Goal: Transaction & Acquisition: Purchase product/service

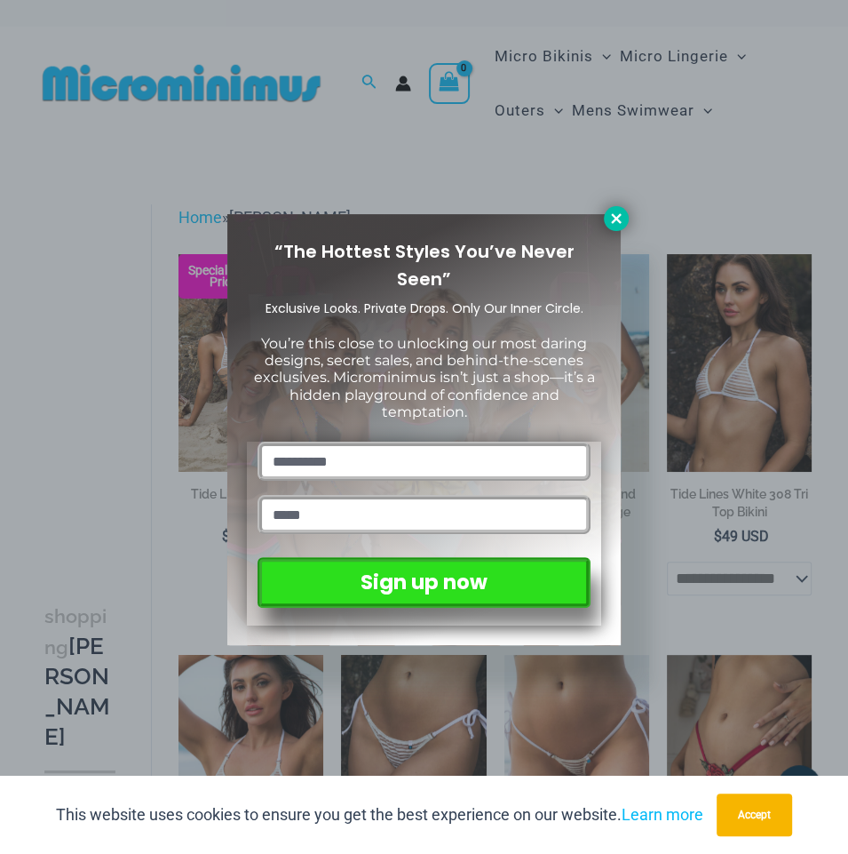
click at [619, 218] on icon at bounding box center [617, 219] width 16 height 16
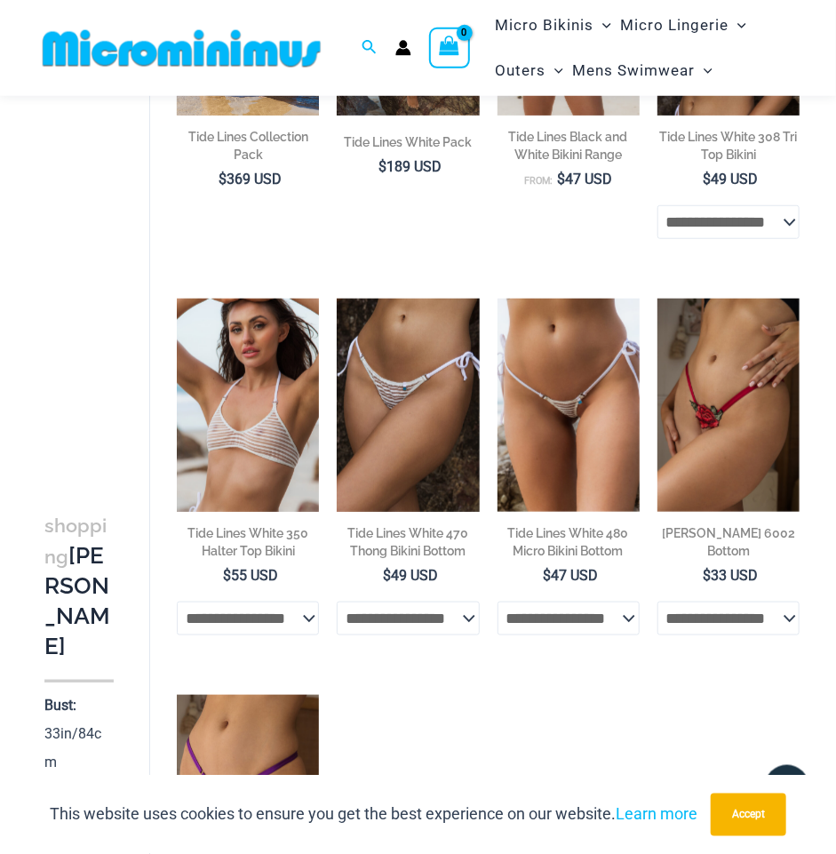
scroll to position [368, 0]
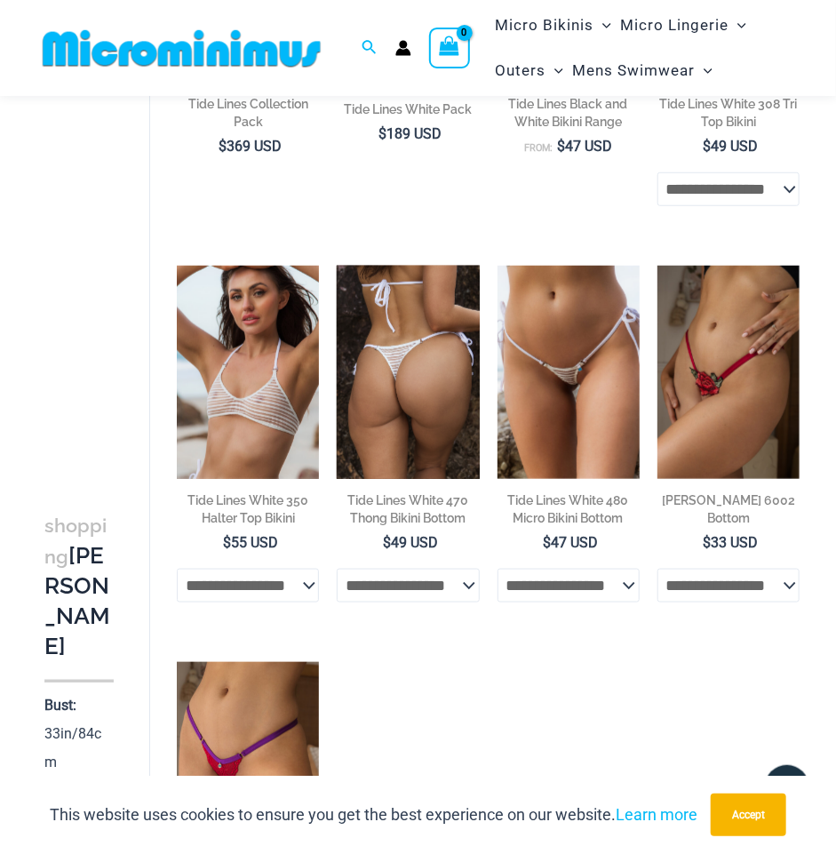
click at [410, 397] on img at bounding box center [408, 372] width 142 height 213
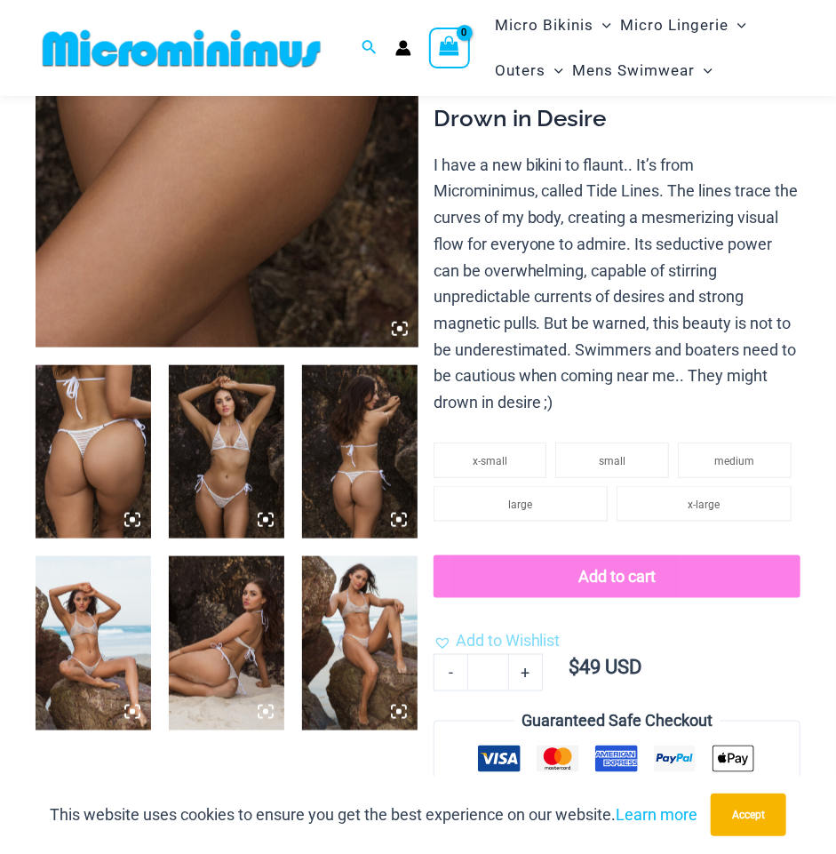
scroll to position [375, 0]
click at [358, 411] on img at bounding box center [359, 451] width 115 height 173
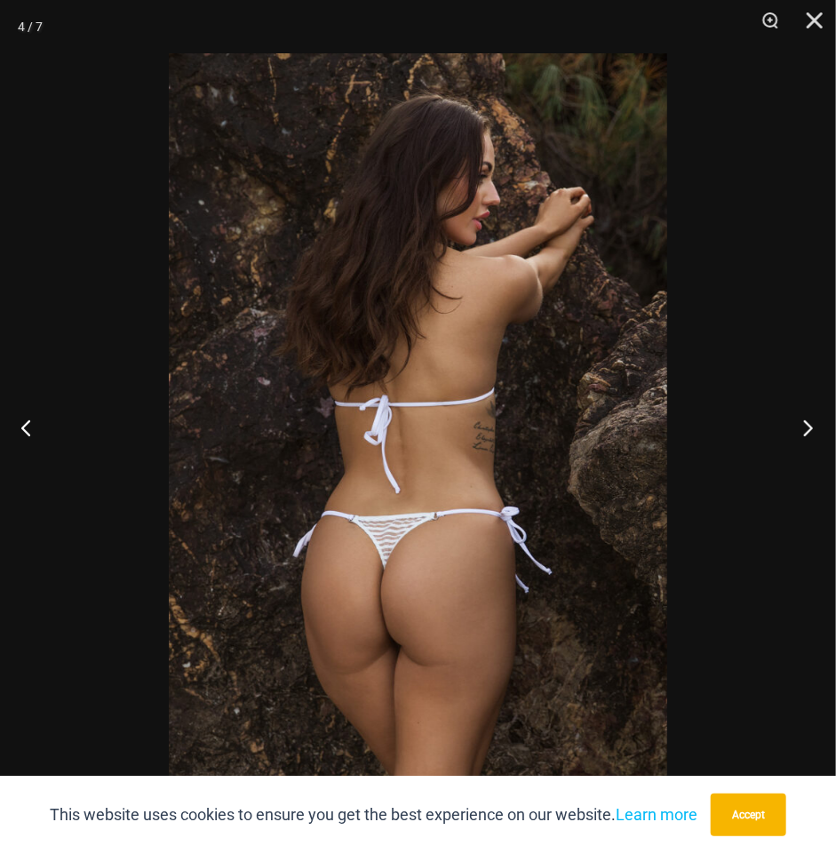
click at [803, 423] on button "Next" at bounding box center [802, 427] width 67 height 89
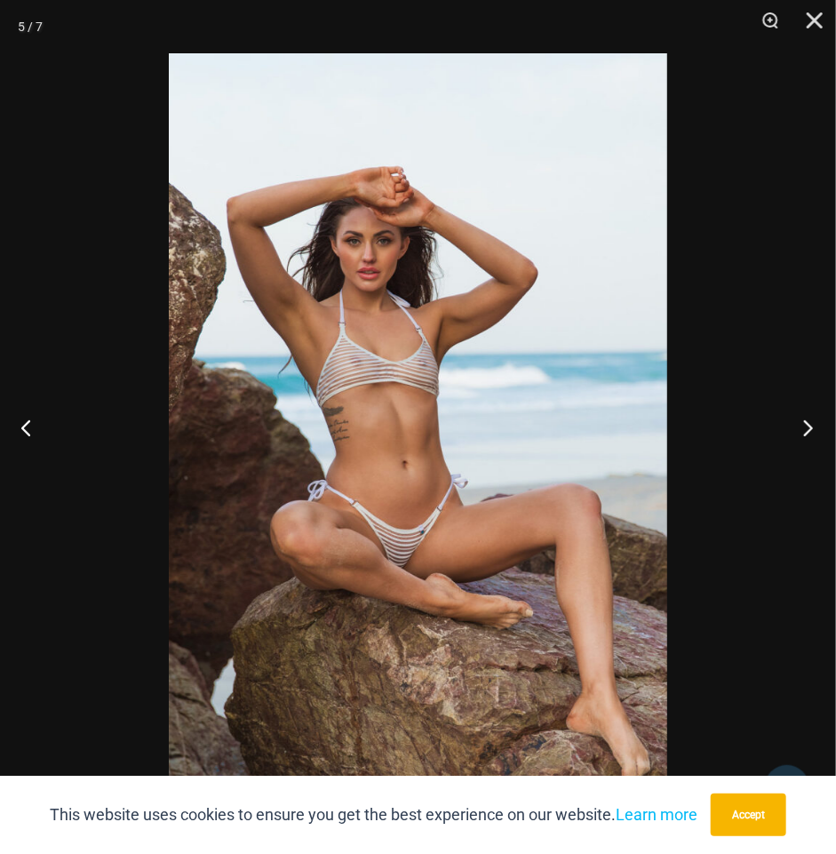
click at [803, 424] on button "Next" at bounding box center [802, 427] width 67 height 89
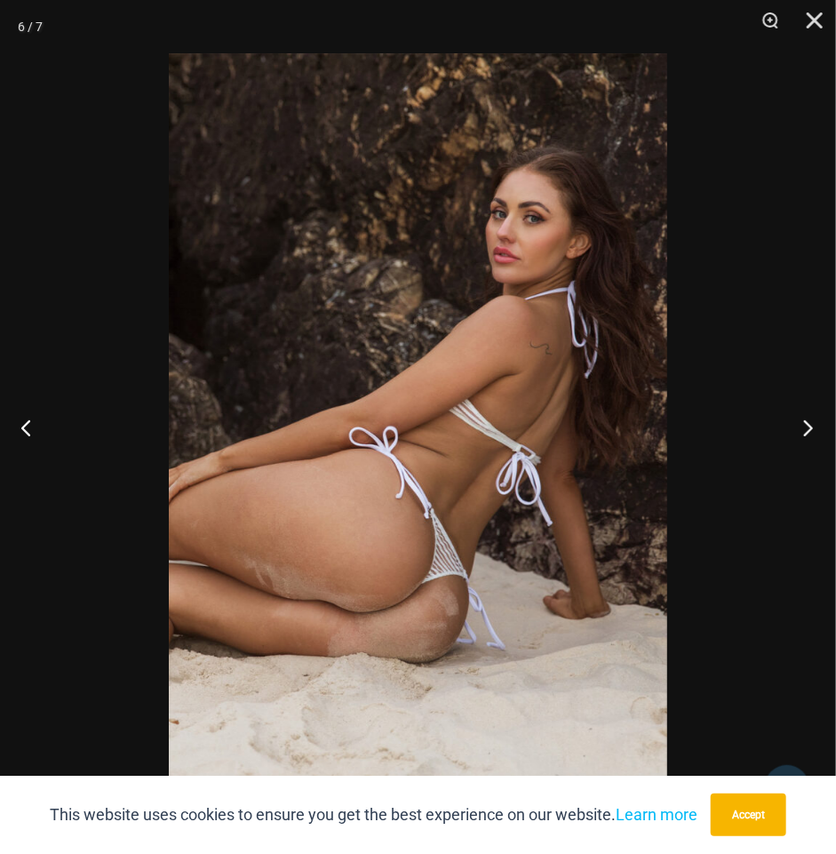
click at [803, 424] on button "Next" at bounding box center [802, 427] width 67 height 89
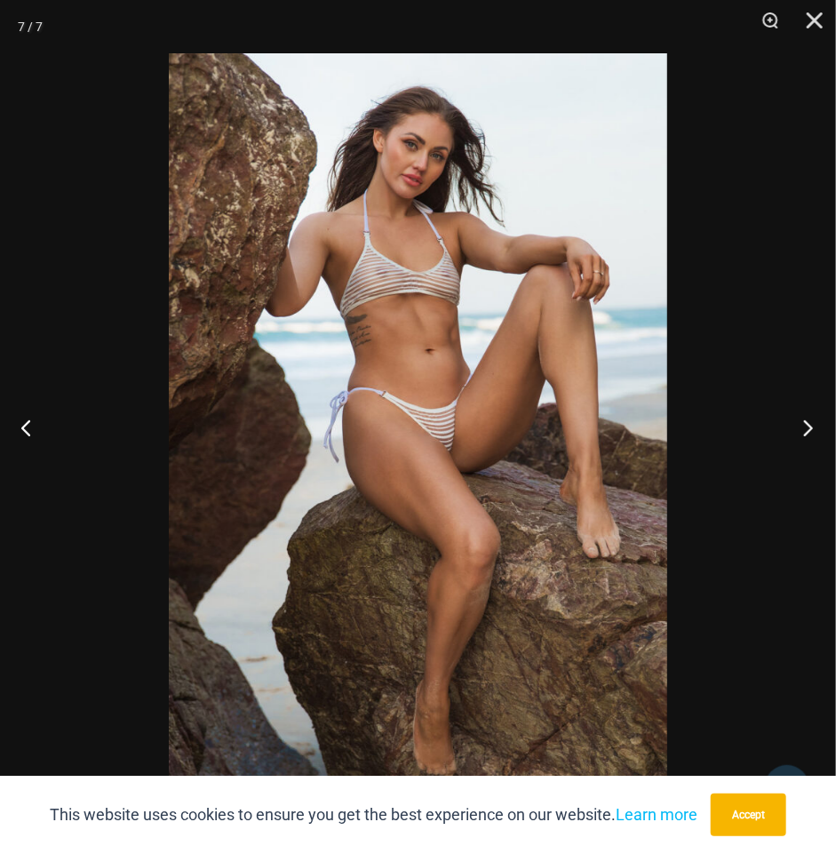
click at [803, 424] on button "Next" at bounding box center [802, 427] width 67 height 89
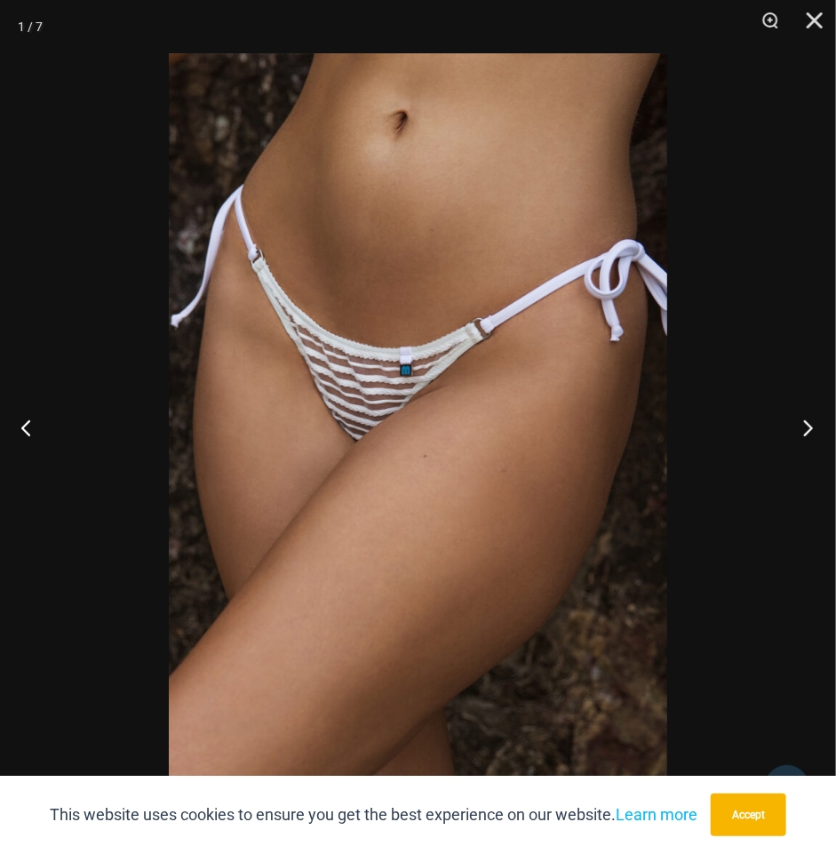
click at [803, 424] on button "Next" at bounding box center [802, 427] width 67 height 89
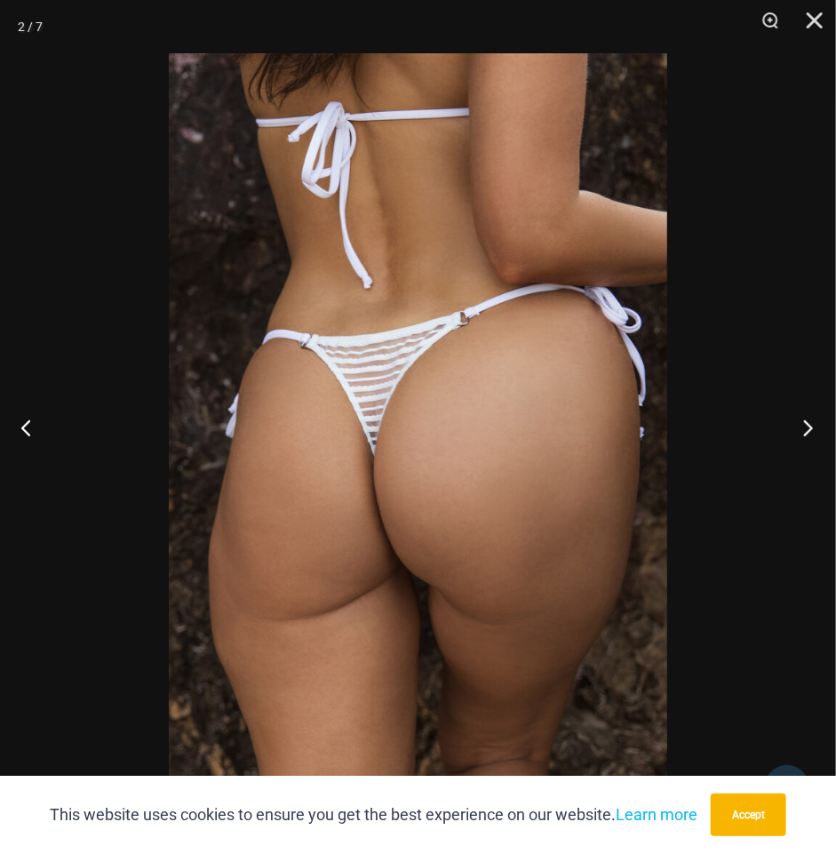
click at [803, 424] on button "Next" at bounding box center [802, 427] width 67 height 89
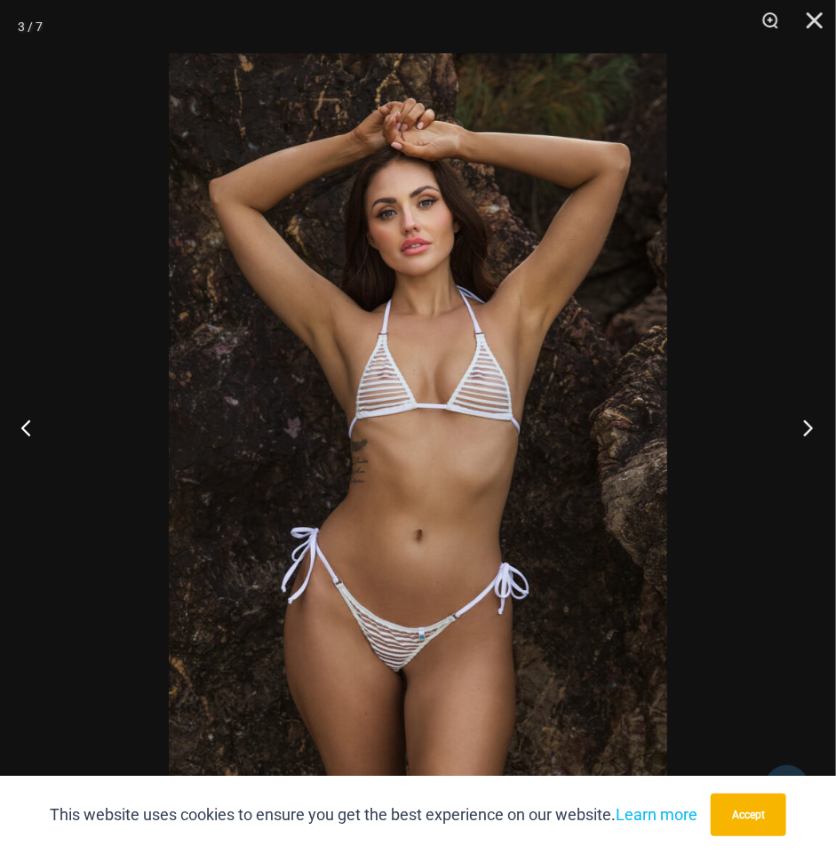
click at [803, 424] on button "Next" at bounding box center [802, 427] width 67 height 89
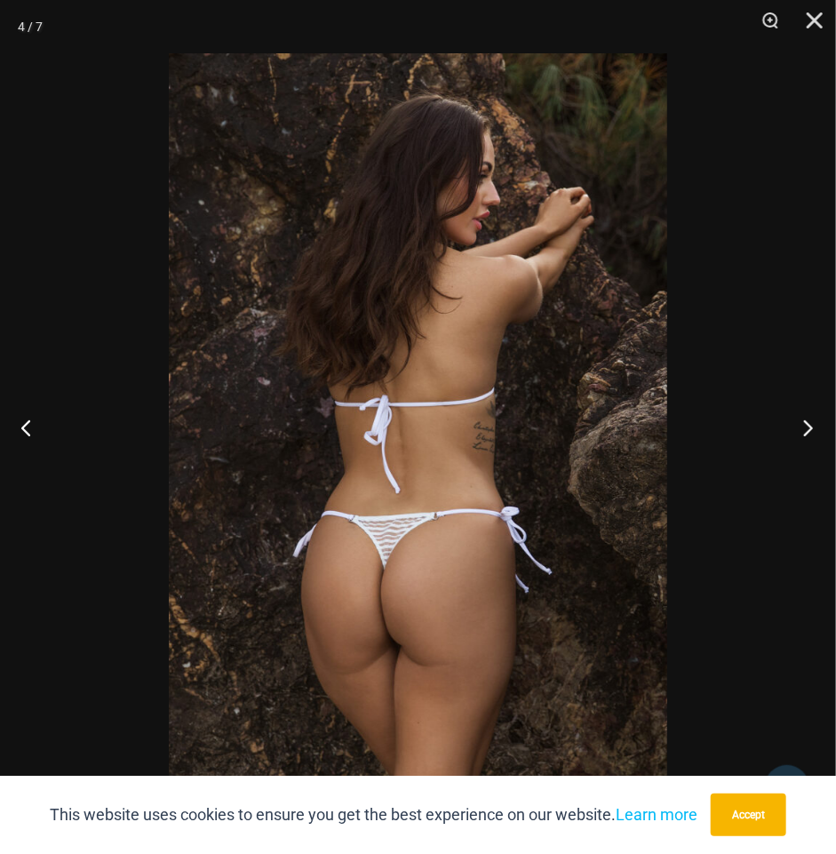
click at [803, 424] on button "Next" at bounding box center [802, 427] width 67 height 89
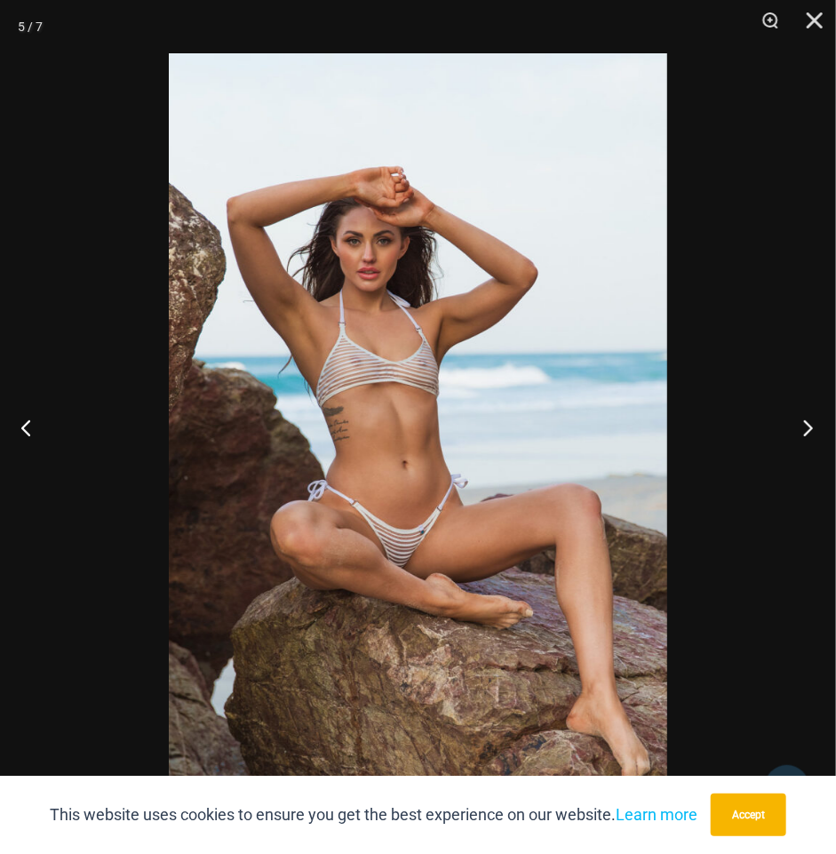
click at [803, 424] on button "Next" at bounding box center [802, 427] width 67 height 89
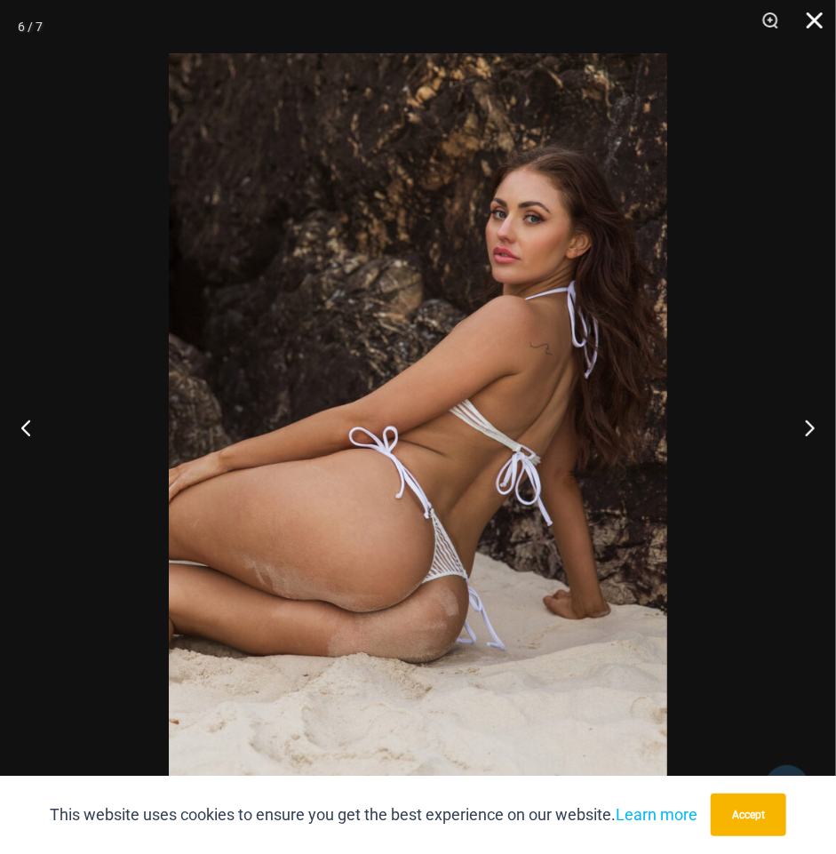
click at [812, 15] on button "Close" at bounding box center [808, 26] width 44 height 53
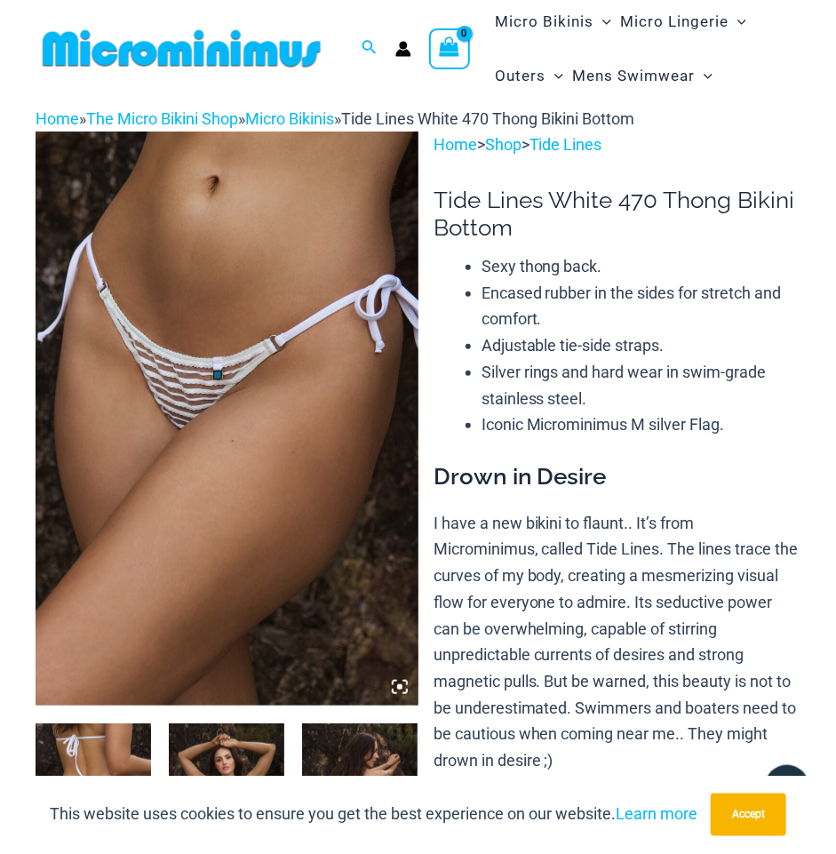
scroll to position [0, 0]
